Goal: Task Accomplishment & Management: Complete application form

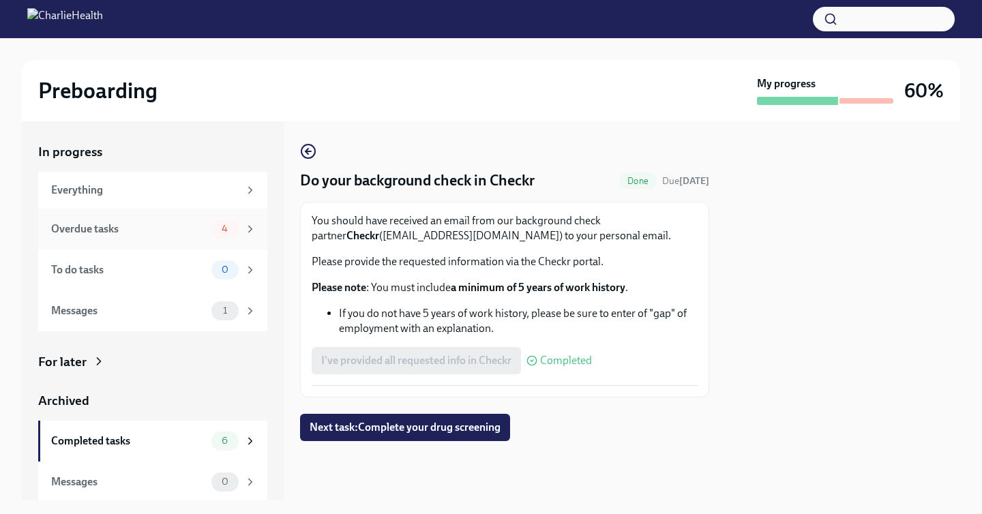
click at [216, 224] on span "4" at bounding box center [225, 229] width 23 height 10
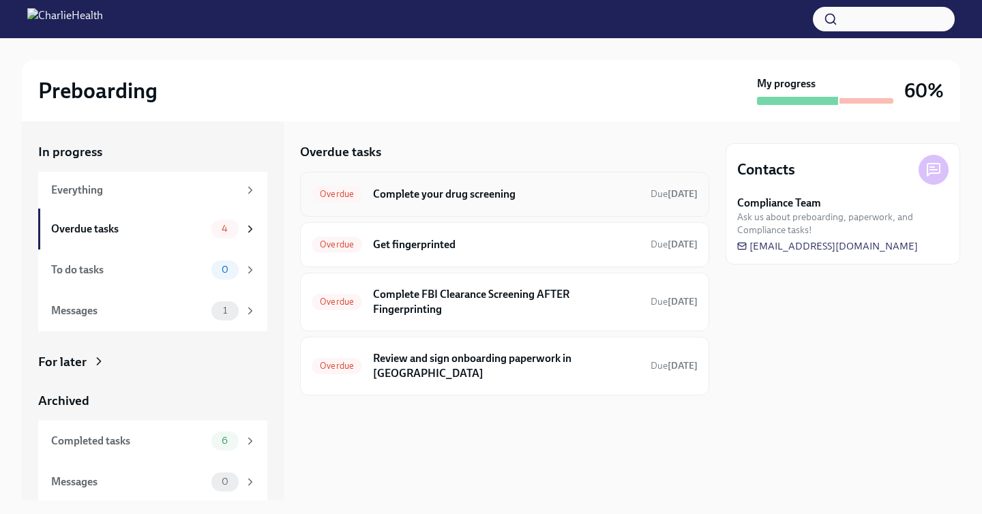
click at [363, 196] on div "Overdue Complete your drug screening Due Sep 5th" at bounding box center [505, 194] width 386 height 22
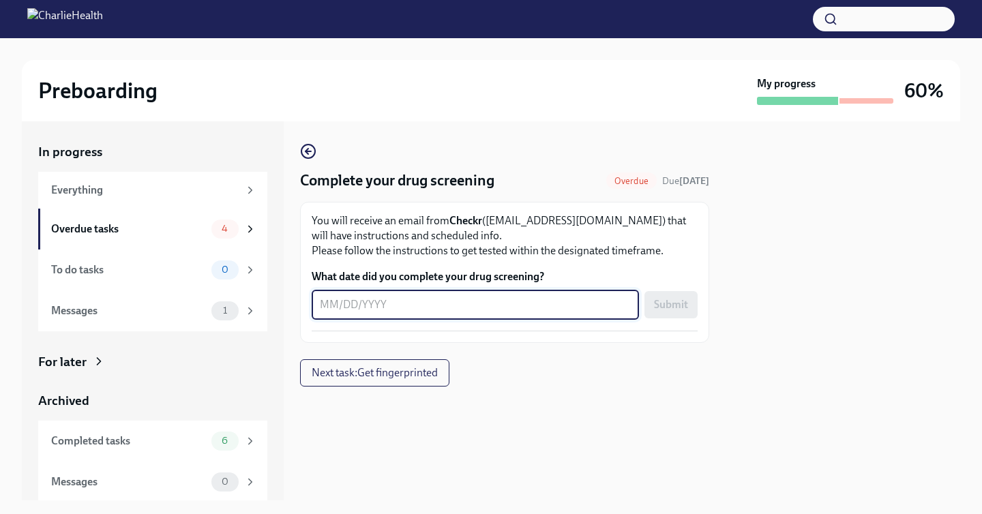
click at [399, 302] on textarea "What date did you complete your drug screening?" at bounding box center [475, 305] width 311 height 16
type textarea "09/16/2025"
click at [664, 302] on span "Submit" at bounding box center [671, 305] width 34 height 14
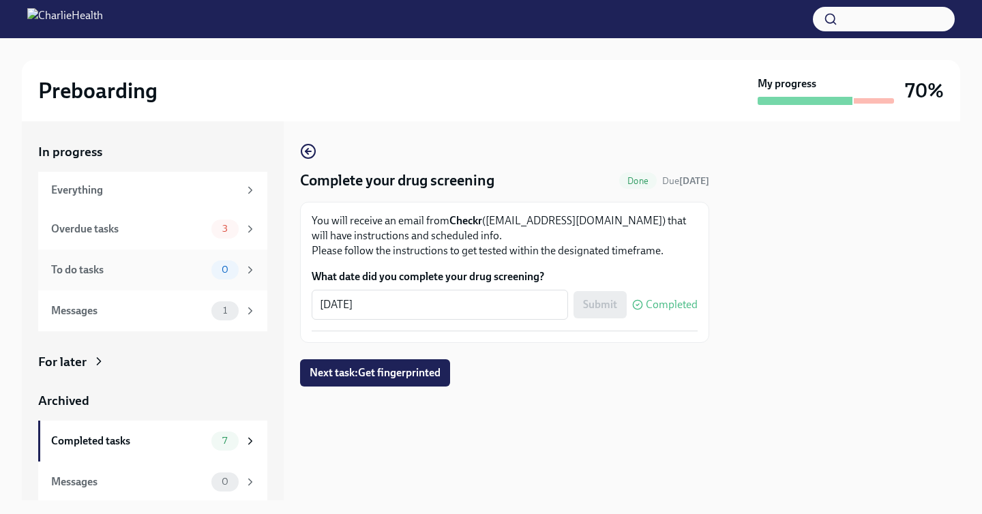
click at [166, 273] on div "To do tasks" at bounding box center [128, 270] width 155 height 15
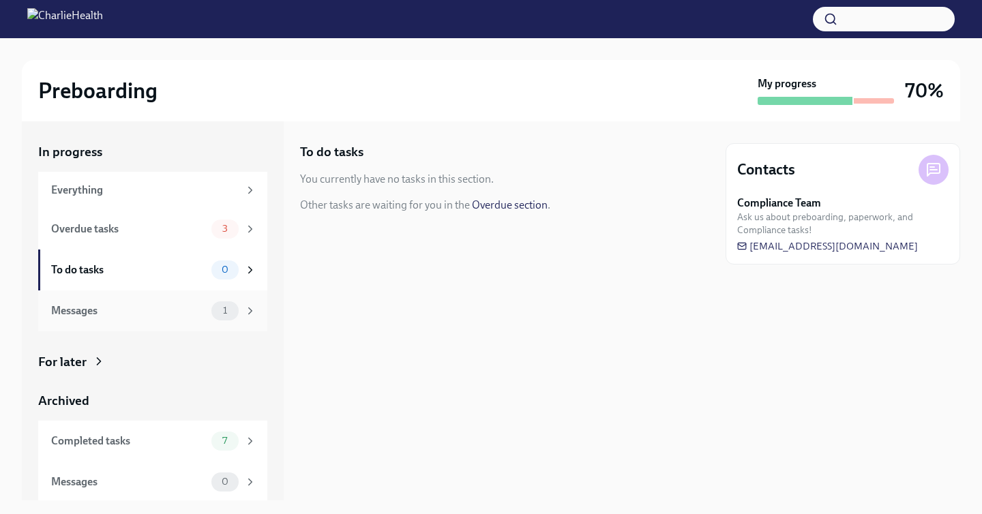
click at [172, 307] on div "Messages" at bounding box center [128, 311] width 155 height 15
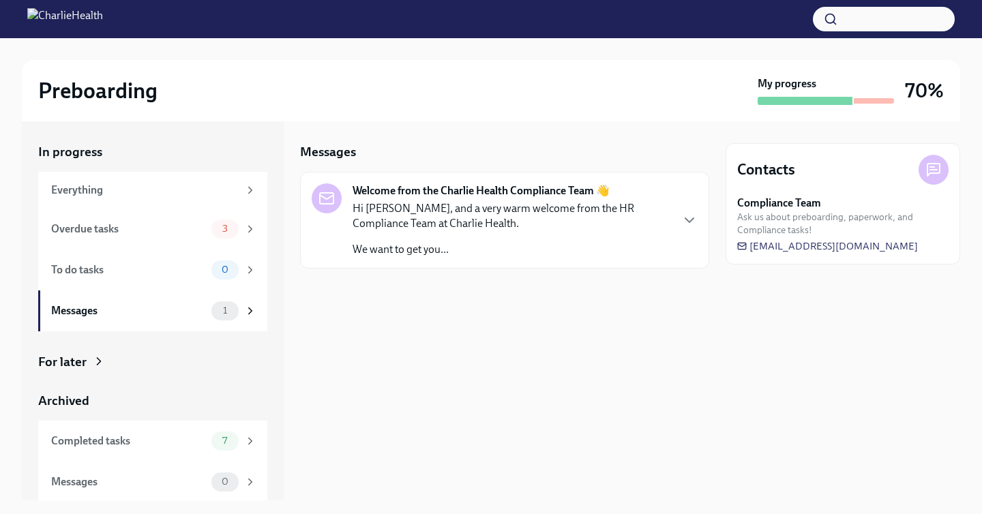
click at [530, 218] on p "Hi Cora, and a very warm welcome from the HR Compliance Team at Charlie Health." at bounding box center [512, 216] width 318 height 30
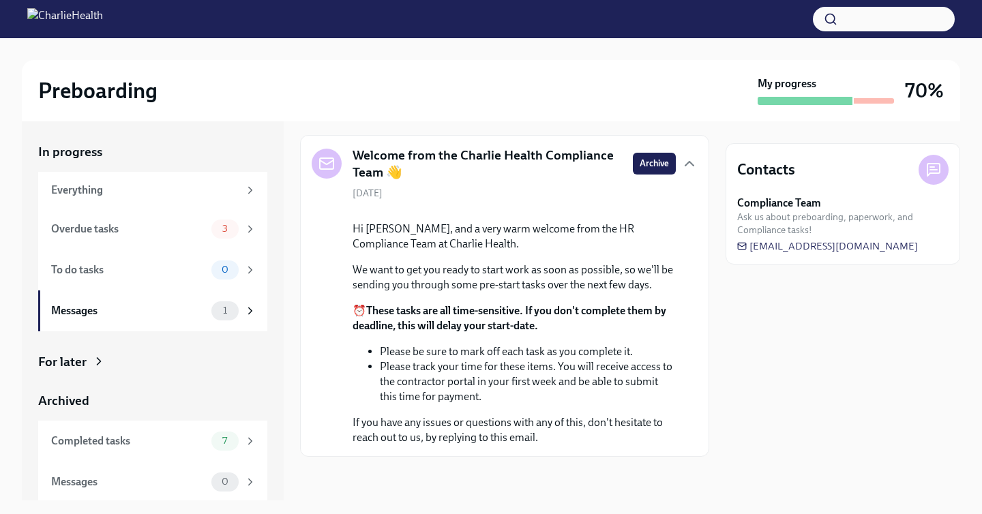
scroll to position [142, 0]
click at [188, 233] on div "Overdue tasks" at bounding box center [128, 229] width 155 height 15
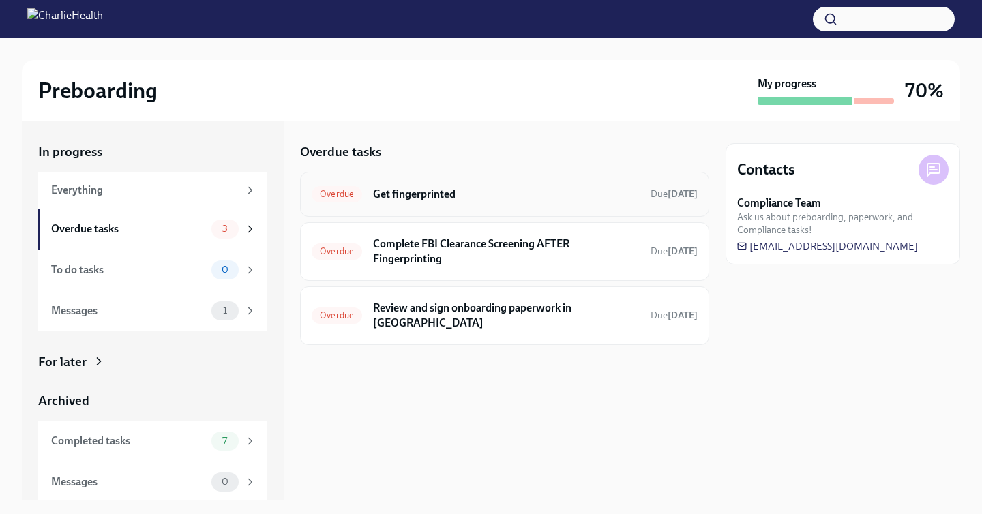
click at [416, 208] on div "Overdue Get fingerprinted Due Sep 5th" at bounding box center [504, 194] width 409 height 45
click at [359, 192] on span "Overdue" at bounding box center [337, 194] width 50 height 10
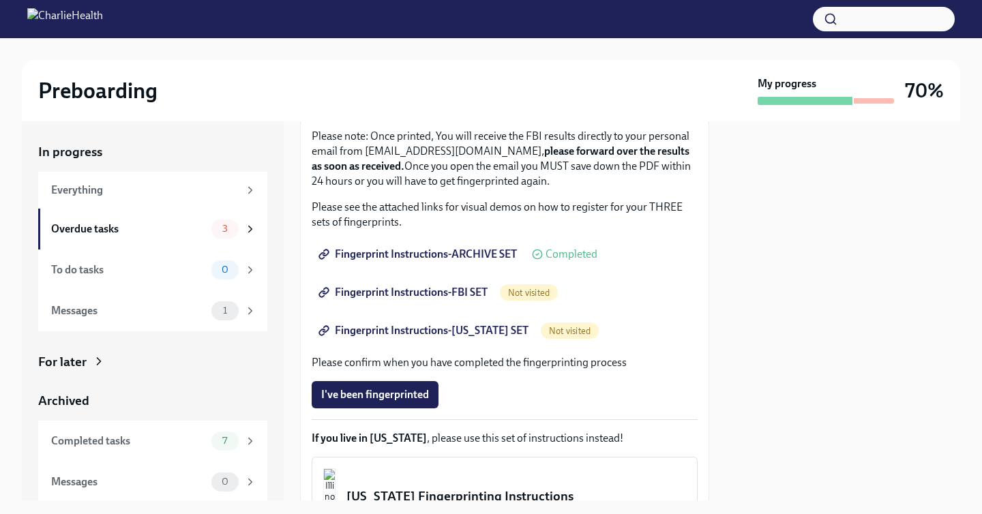
scroll to position [169, 0]
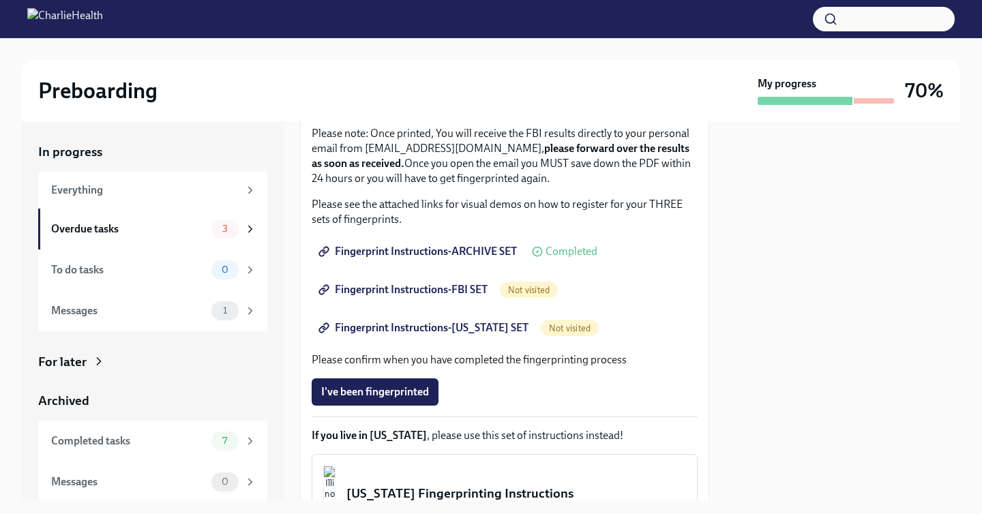
click at [469, 252] on span "Fingerprint Instructions-ARCHIVE SET" at bounding box center [419, 252] width 196 height 14
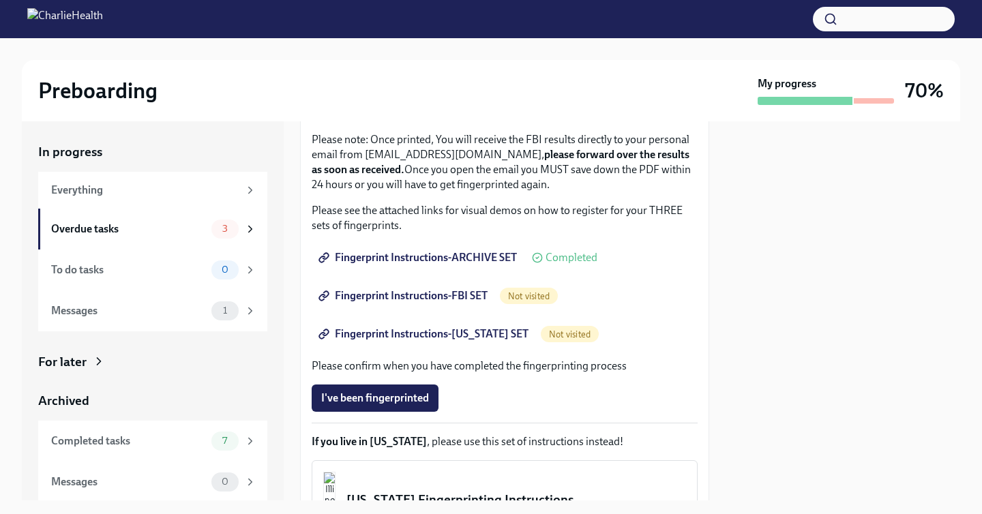
scroll to position [149, 0]
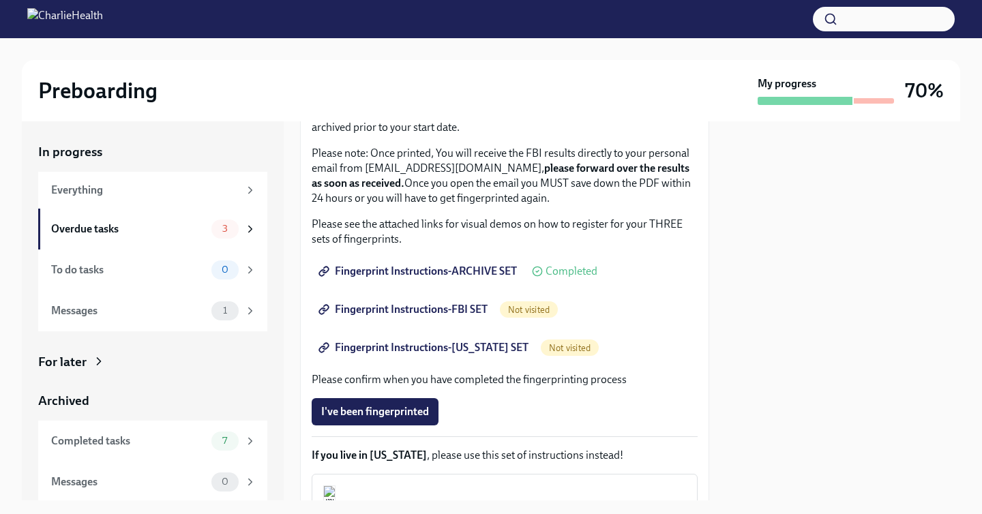
click at [475, 271] on span "Fingerprint Instructions-ARCHIVE SET" at bounding box center [419, 272] width 196 height 14
click at [414, 314] on span "Fingerprint Instructions-FBI SET" at bounding box center [404, 310] width 166 height 14
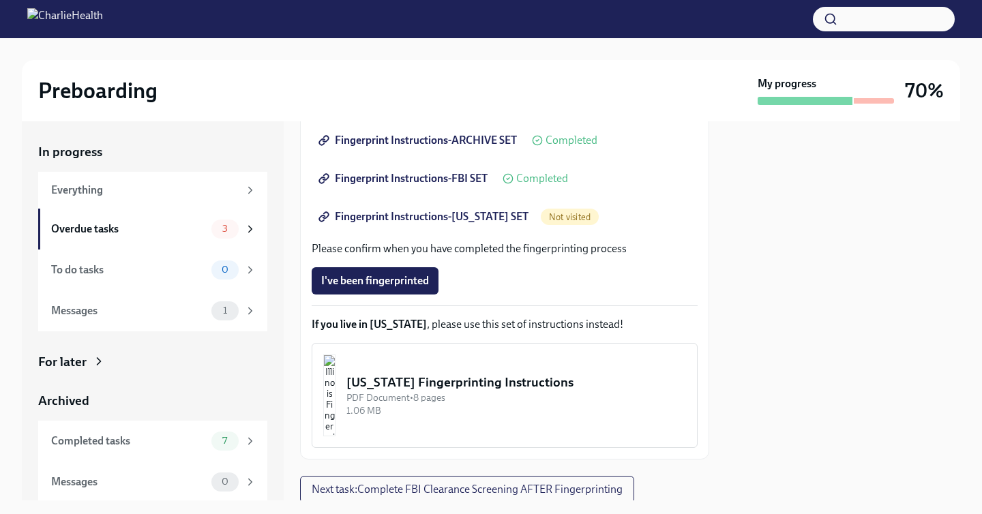
scroll to position [281, 0]
click at [478, 219] on span "Fingerprint Instructions-FLORIDA SET" at bounding box center [424, 216] width 207 height 14
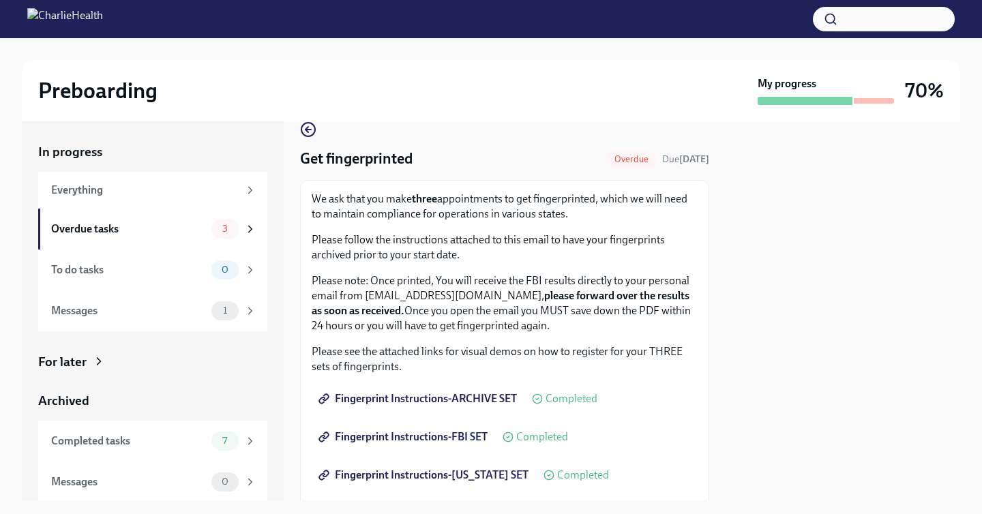
scroll to position [0, 0]
